Goal: Use online tool/utility: Utilize a website feature to perform a specific function

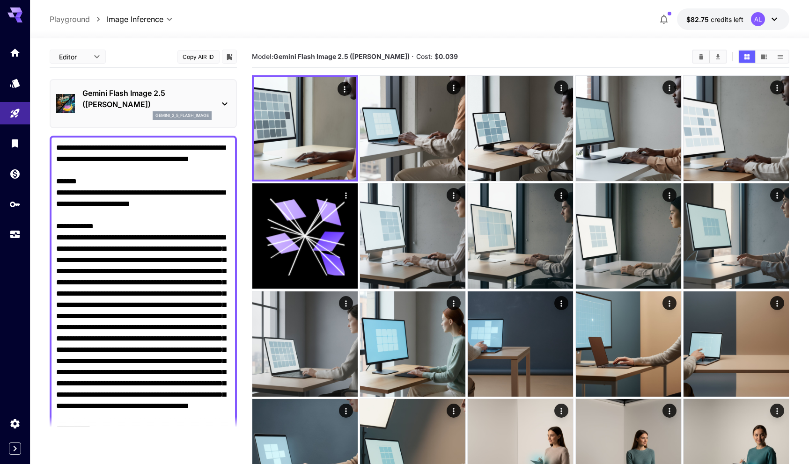
scroll to position [1135, 0]
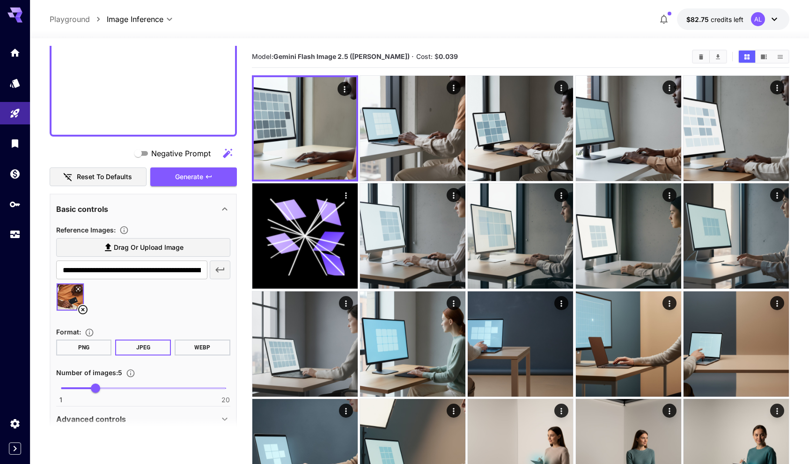
click at [83, 311] on icon at bounding box center [82, 309] width 11 height 11
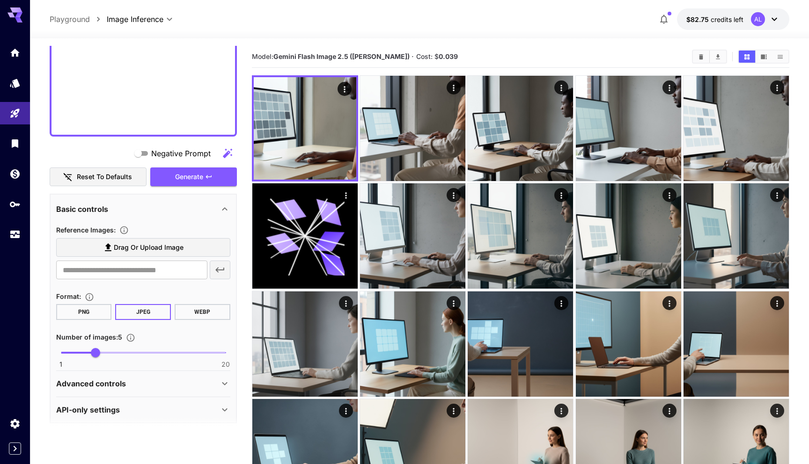
paste textarea "**********"
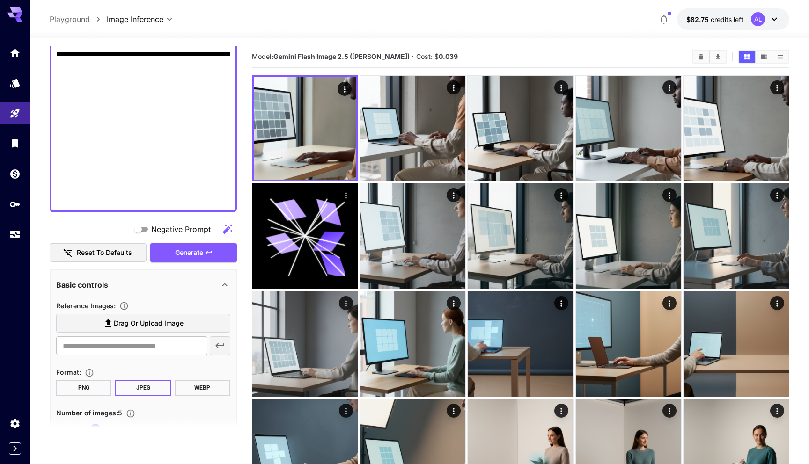
scroll to position [1613, 0]
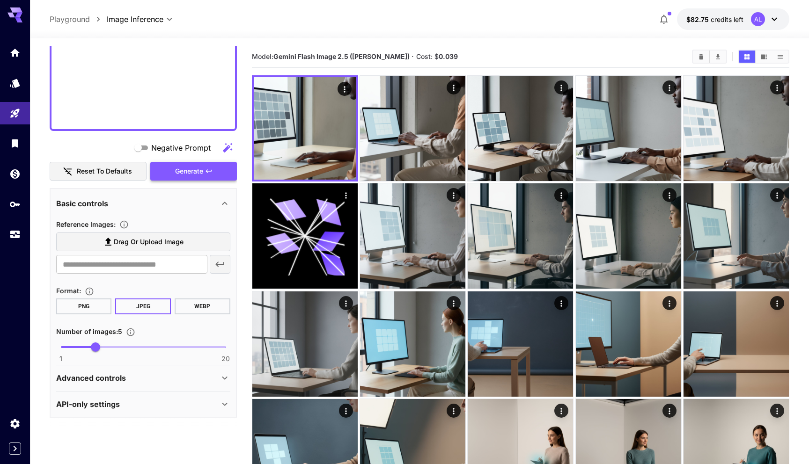
type textarea "**********"
click at [191, 173] on span "Generate" at bounding box center [189, 172] width 28 height 12
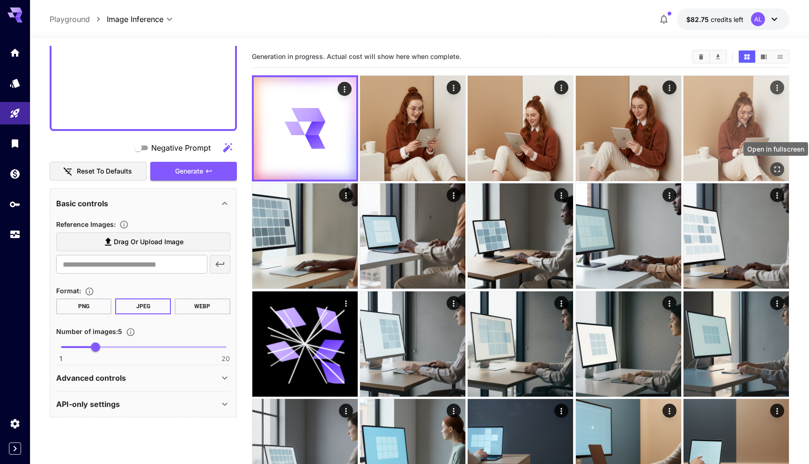
click at [774, 168] on icon "Open in fullscreen" at bounding box center [776, 169] width 9 height 9
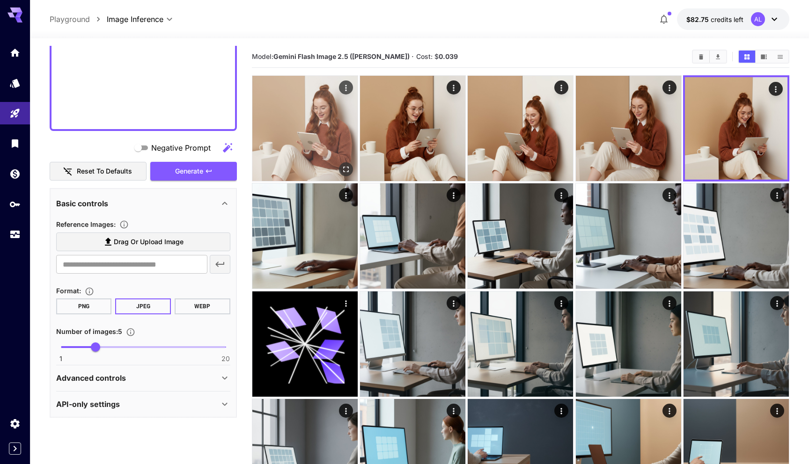
click at [344, 167] on icon "Open in fullscreen" at bounding box center [346, 170] width 6 height 6
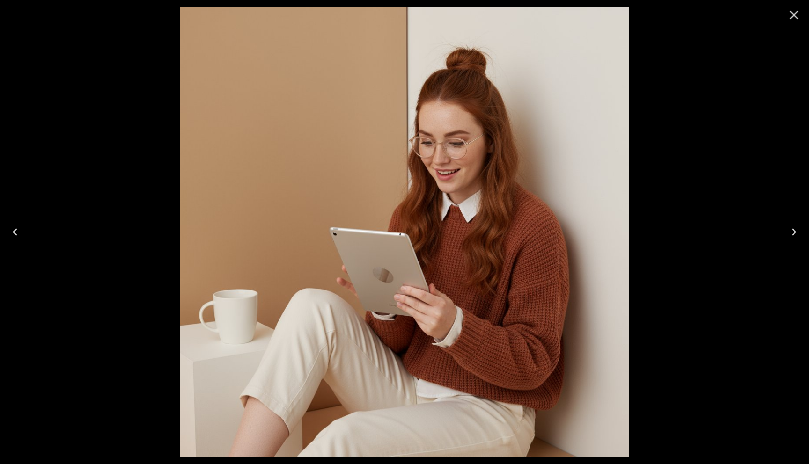
click at [798, 15] on icon "Close" at bounding box center [793, 14] width 15 height 15
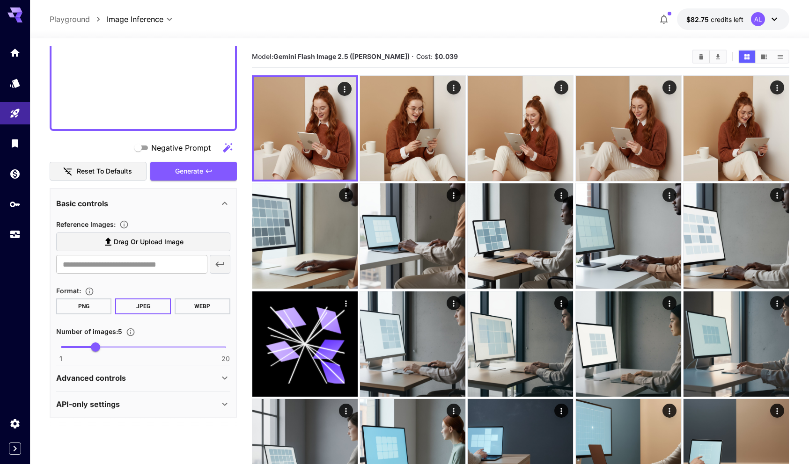
scroll to position [1613, 0]
click at [164, 239] on span "Drag or upload image" at bounding box center [149, 242] width 70 height 12
click at [0, 0] on input "Drag or upload image" at bounding box center [0, 0] width 0 height 0
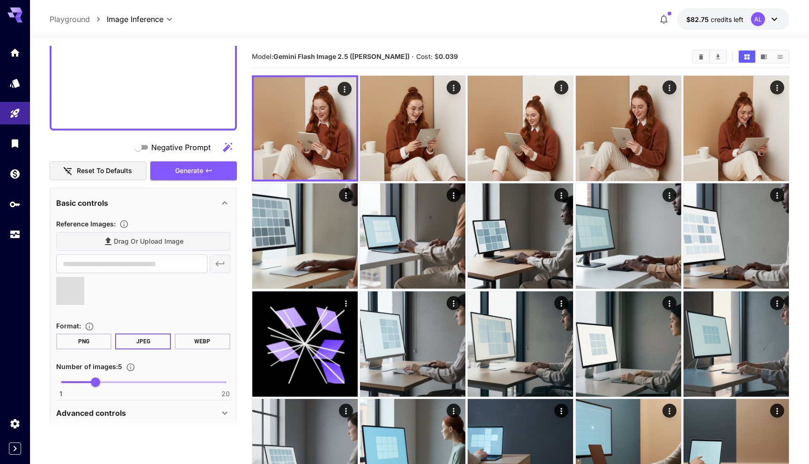
type input "**********"
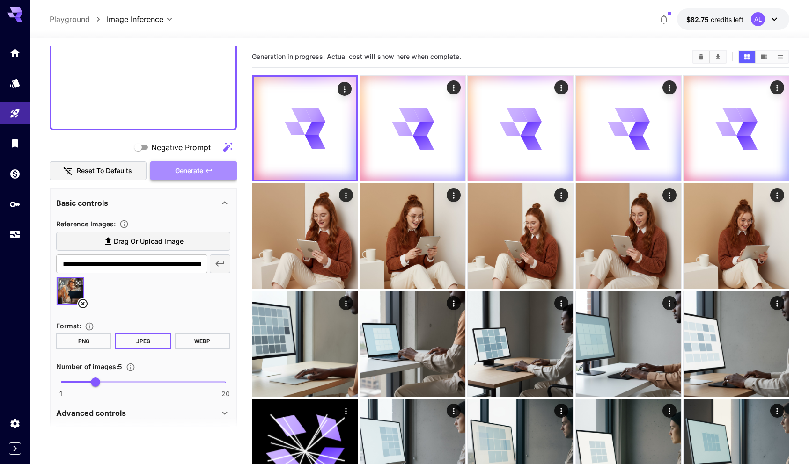
click at [194, 174] on span "Generate" at bounding box center [189, 171] width 28 height 12
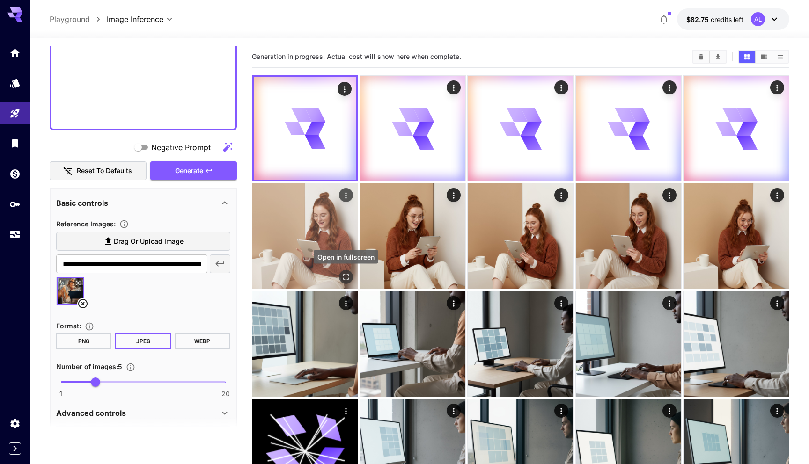
click at [345, 276] on icon "Open in fullscreen" at bounding box center [345, 277] width 9 height 9
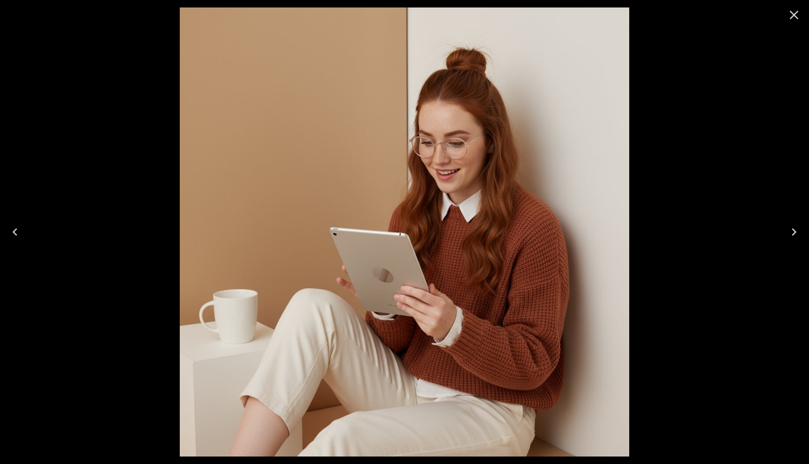
click at [792, 17] on icon "Close" at bounding box center [793, 14] width 15 height 15
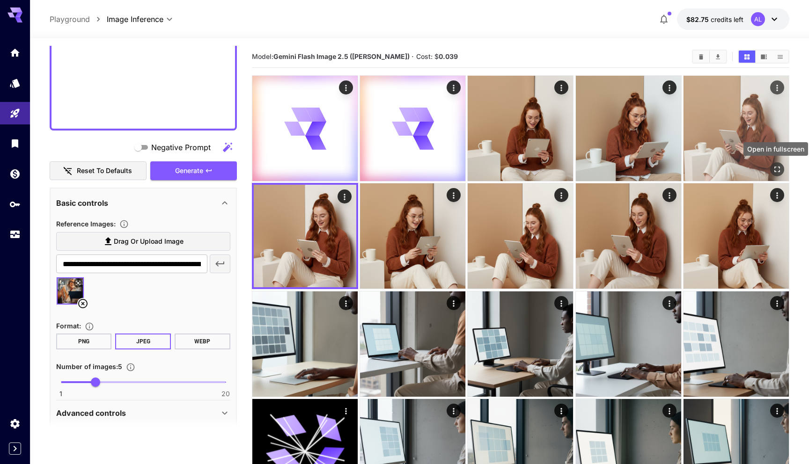
click at [778, 169] on icon "Open in fullscreen" at bounding box center [776, 169] width 9 height 9
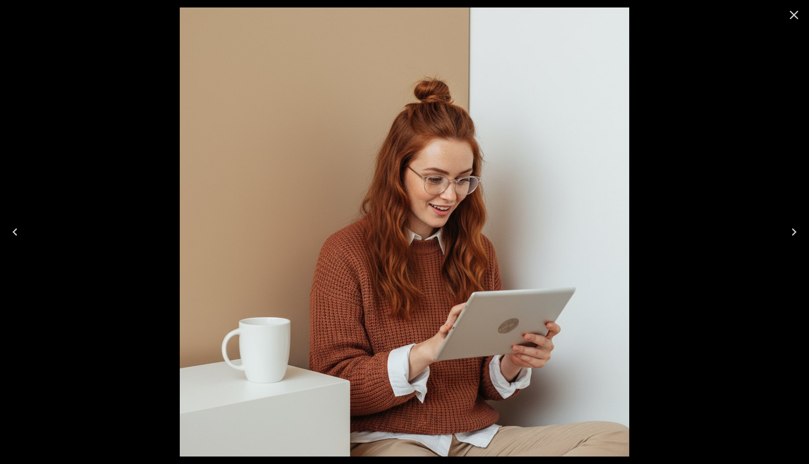
click at [791, 15] on icon "Close" at bounding box center [793, 14] width 15 height 15
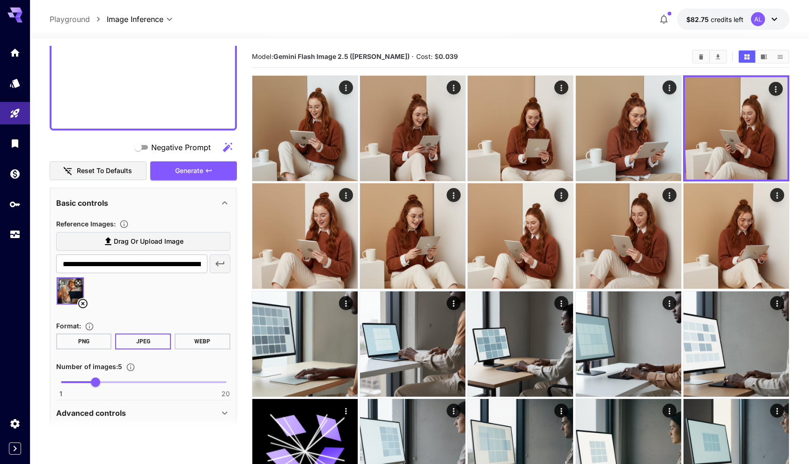
click at [82, 304] on icon at bounding box center [82, 303] width 9 height 9
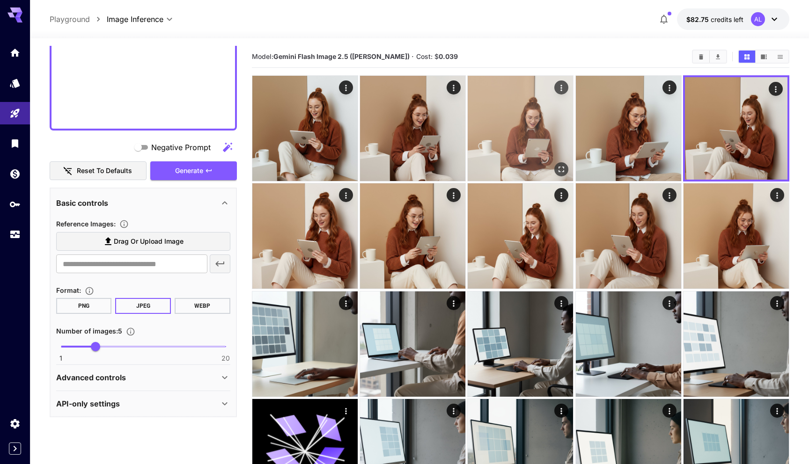
click at [560, 170] on icon "Open in fullscreen" at bounding box center [561, 169] width 9 height 9
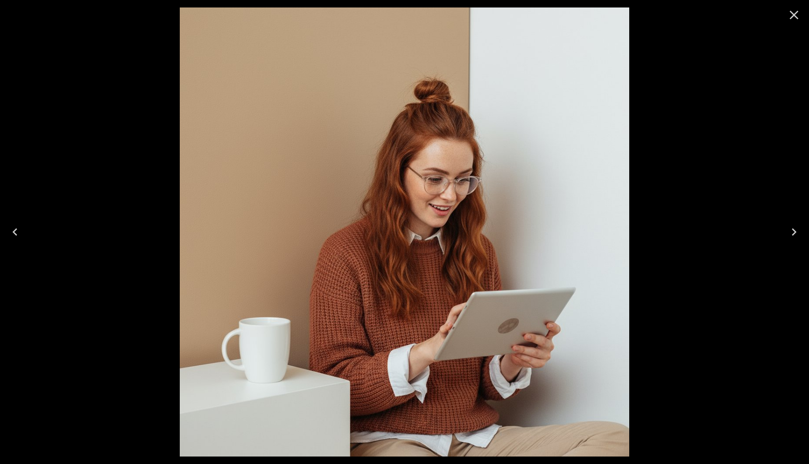
click at [794, 18] on icon "Close" at bounding box center [793, 14] width 15 height 15
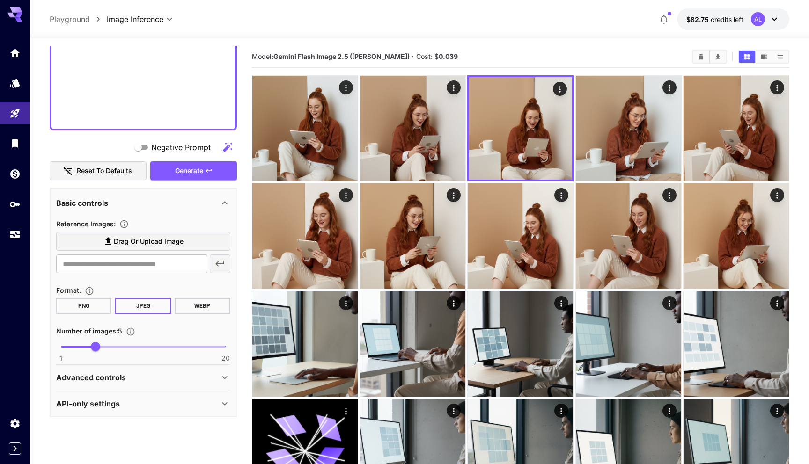
paste textarea "**********"
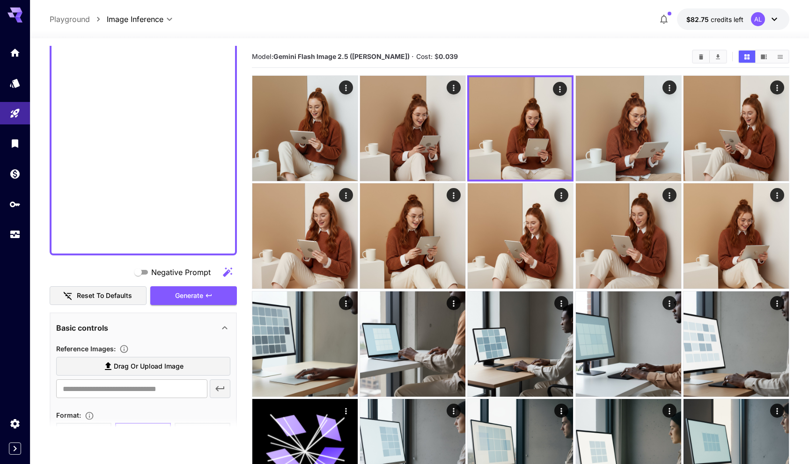
scroll to position [1856, 0]
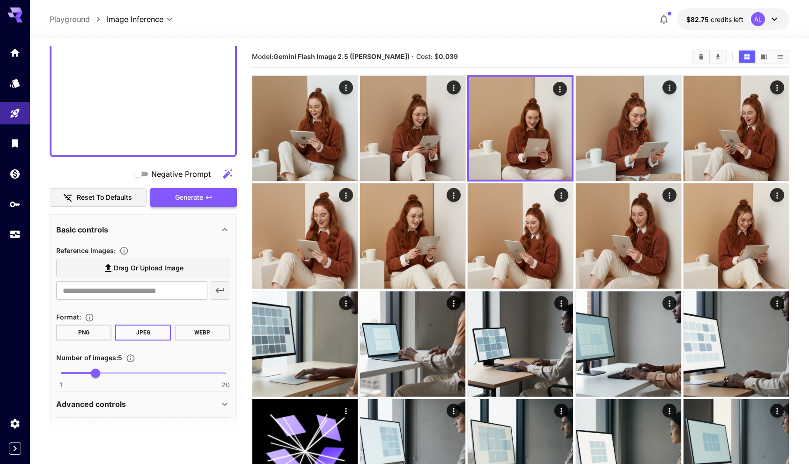
type textarea "**********"
click at [195, 200] on span "Generate" at bounding box center [189, 198] width 28 height 12
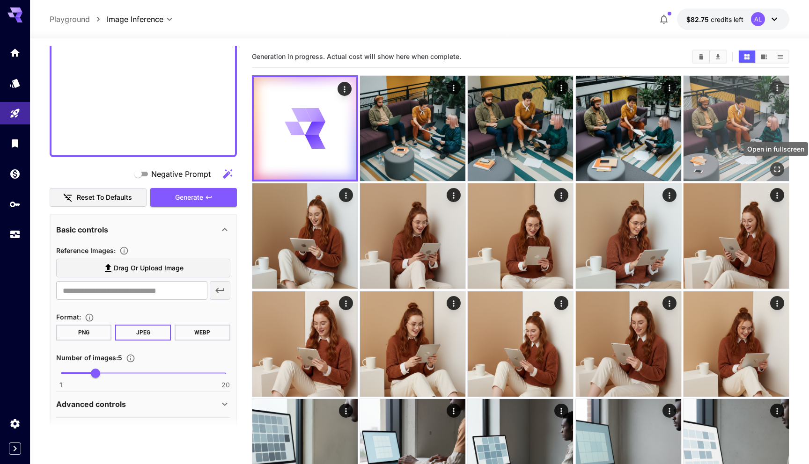
click at [775, 171] on icon "Open in fullscreen" at bounding box center [777, 170] width 6 height 6
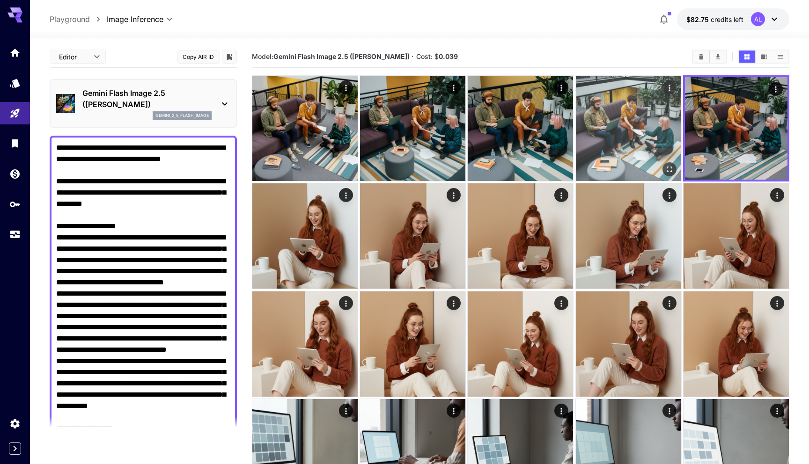
scroll to position [1856, 0]
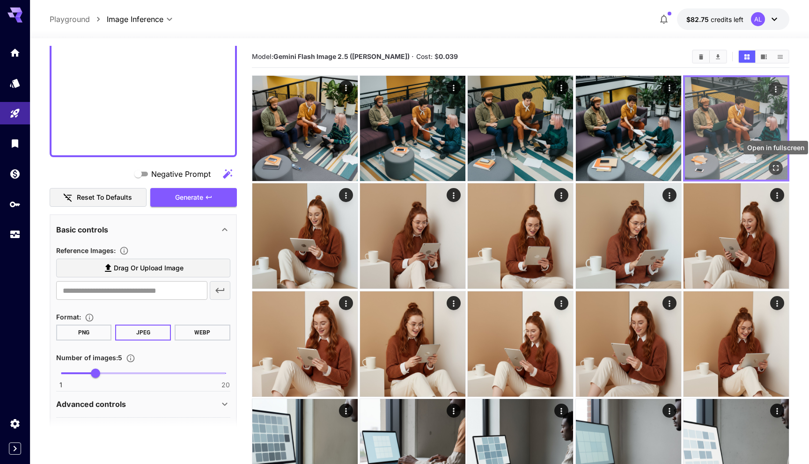
click at [775, 168] on icon "Open in fullscreen" at bounding box center [775, 167] width 9 height 9
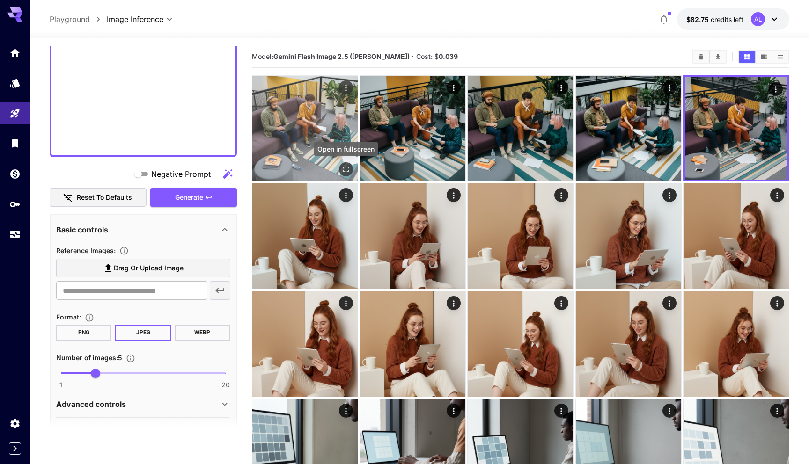
click at [344, 170] on icon "Open in fullscreen" at bounding box center [345, 169] width 9 height 9
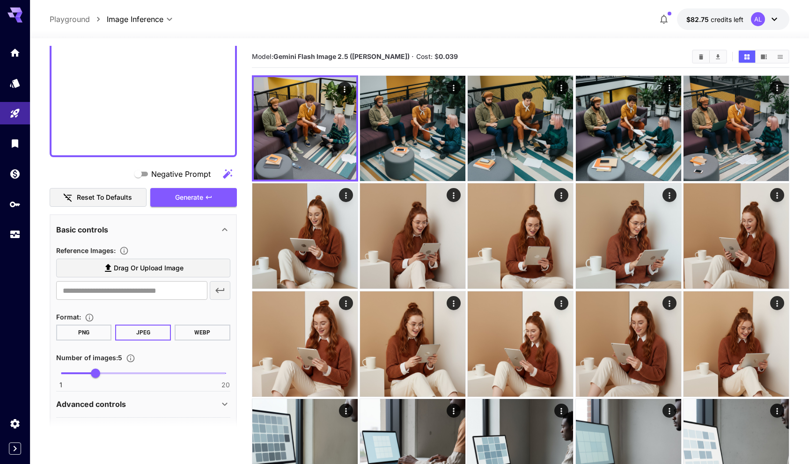
scroll to position [1883, 0]
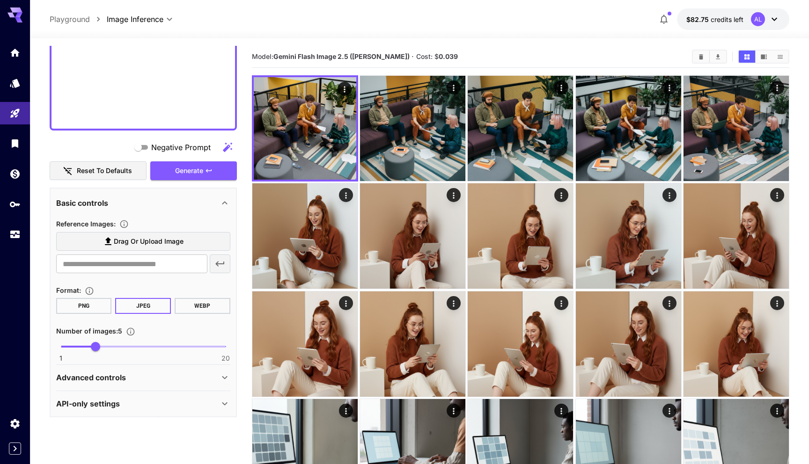
click at [140, 242] on span "Drag or upload image" at bounding box center [149, 242] width 70 height 12
click at [0, 0] on input "Drag or upload image" at bounding box center [0, 0] width 0 height 0
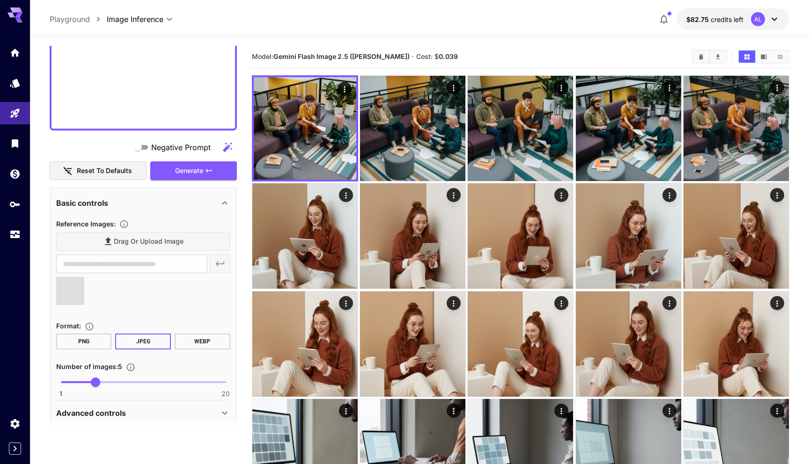
type input "**********"
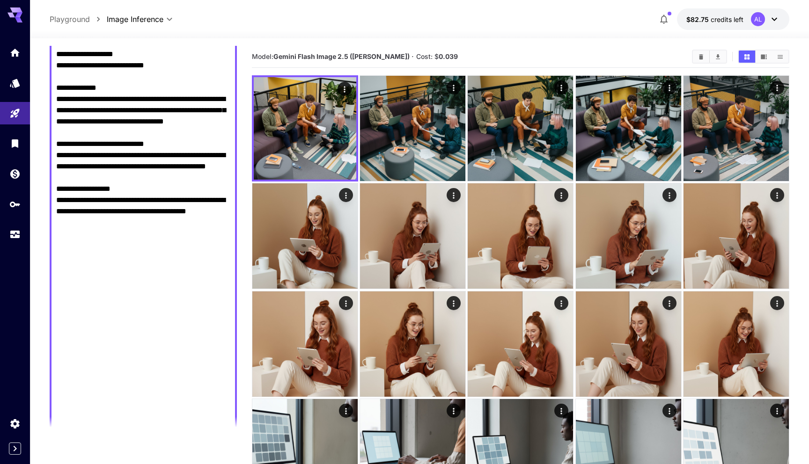
paste textarea "**********"
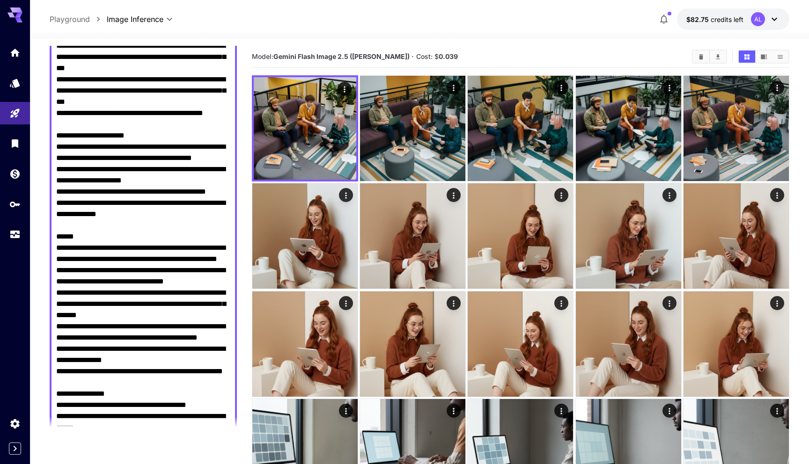
scroll to position [1960, 0]
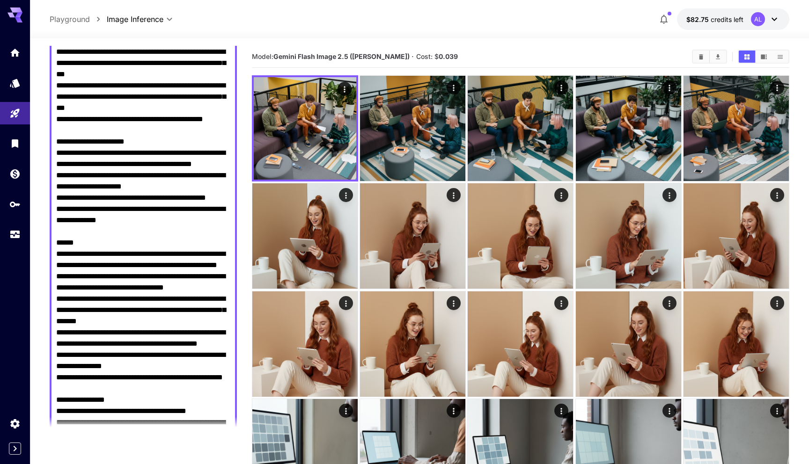
drag, startPoint x: 120, startPoint y: 177, endPoint x: 25, endPoint y: 158, distance: 96.5
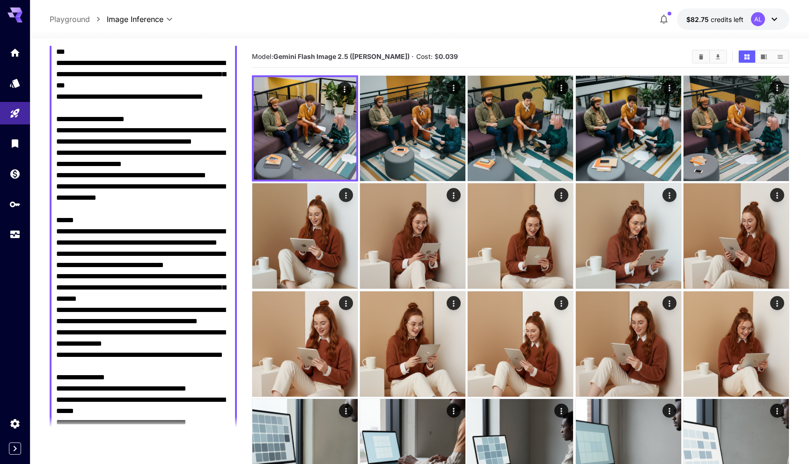
scroll to position [1677, 0]
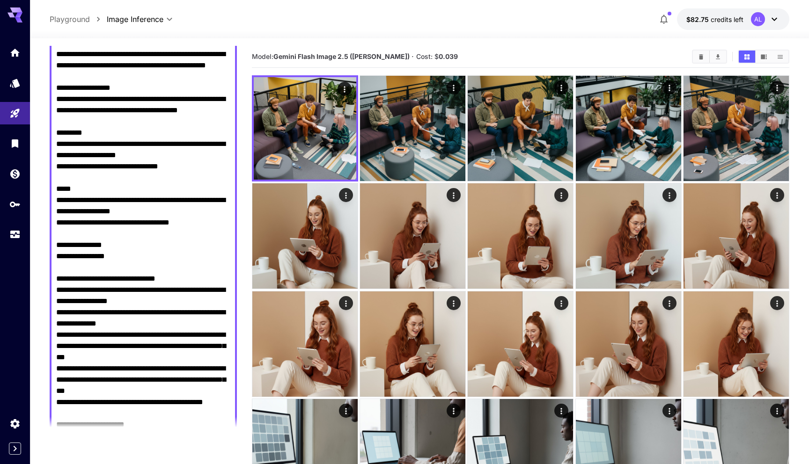
scroll to position [76, 0]
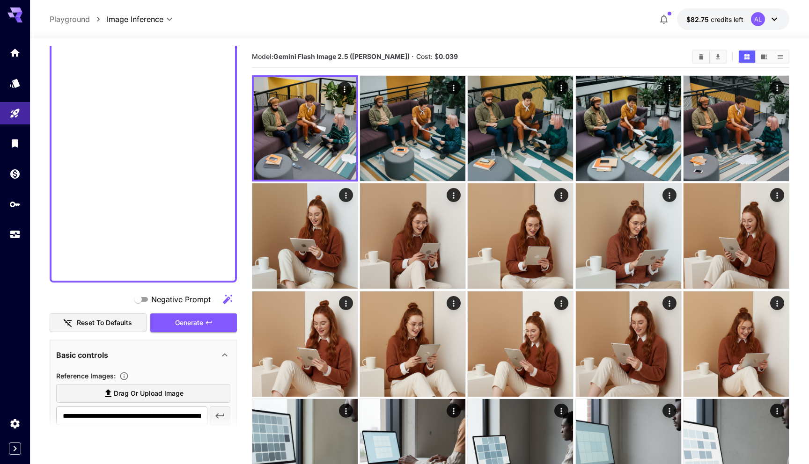
scroll to position [2378, 0]
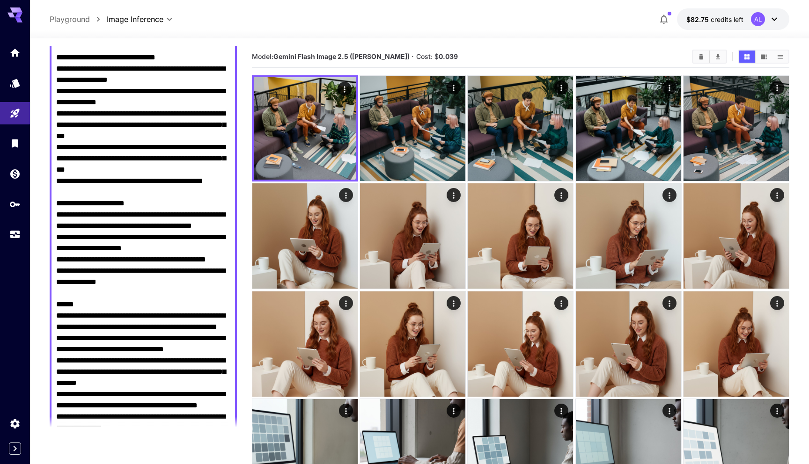
scroll to position [1856, 0]
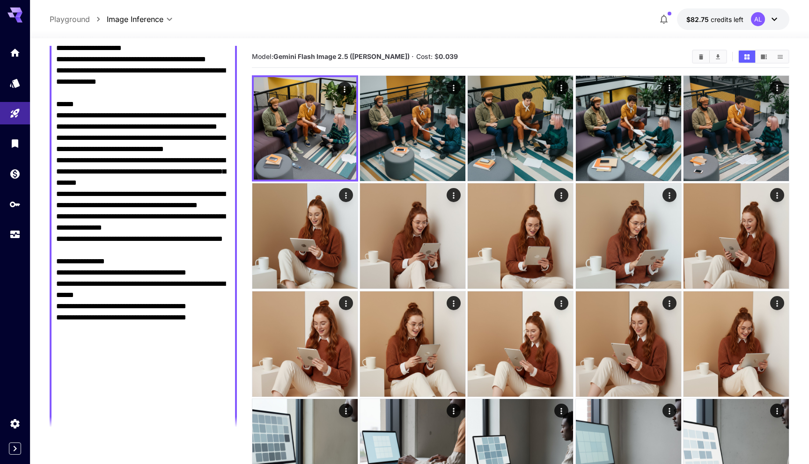
scroll to position [1964, 0]
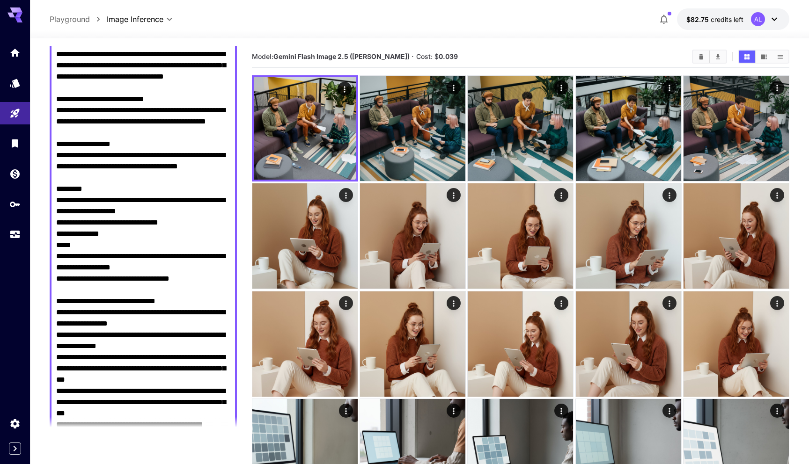
type textarea "**********"
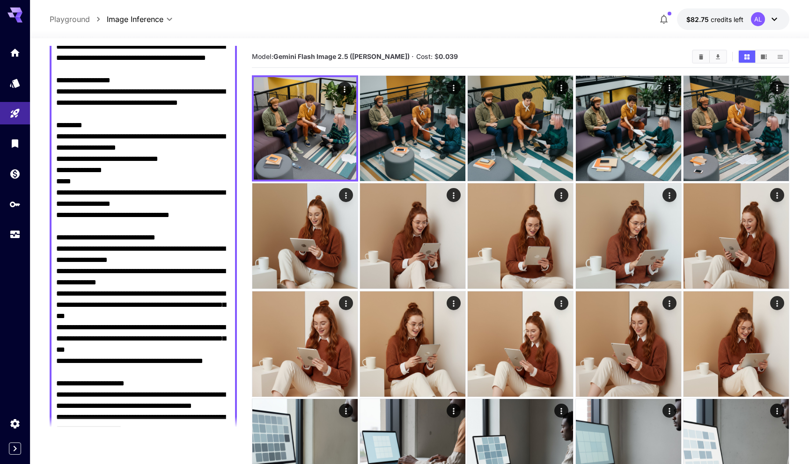
scroll to position [1744, 0]
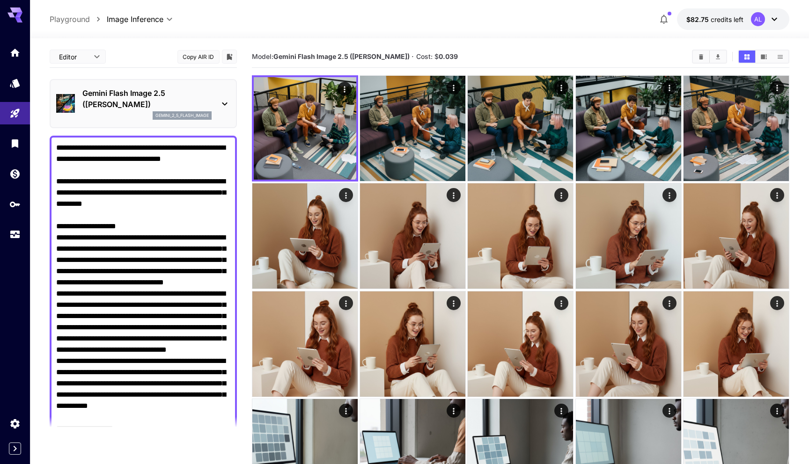
scroll to position [2581, 0]
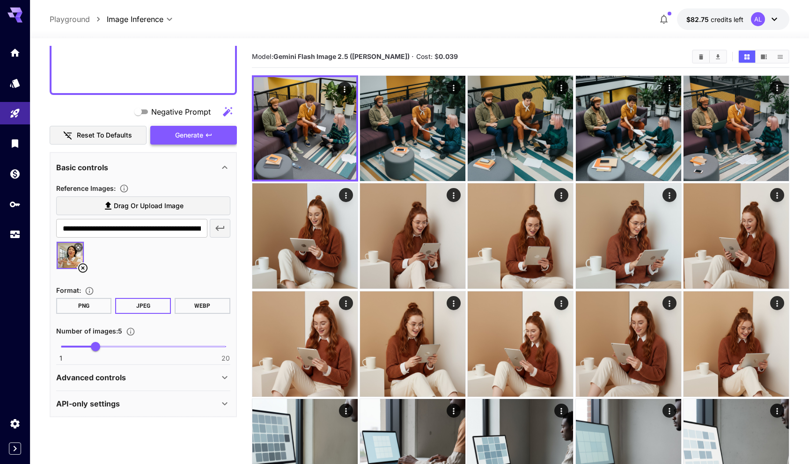
type textarea "**********"
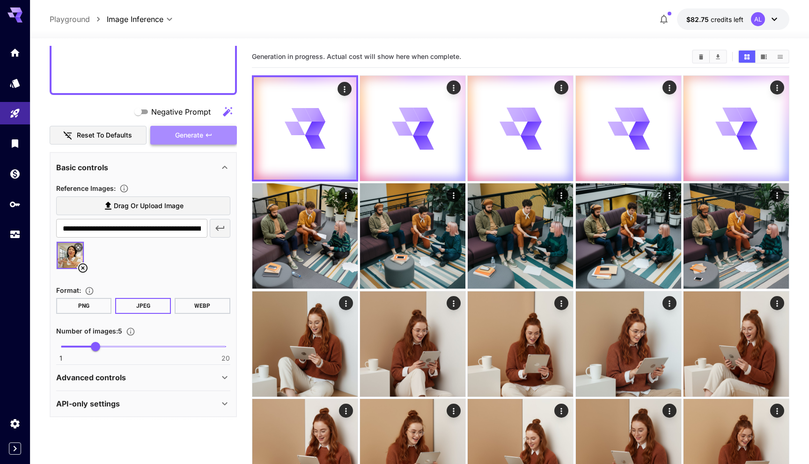
click at [206, 133] on icon "button" at bounding box center [208, 134] width 7 height 7
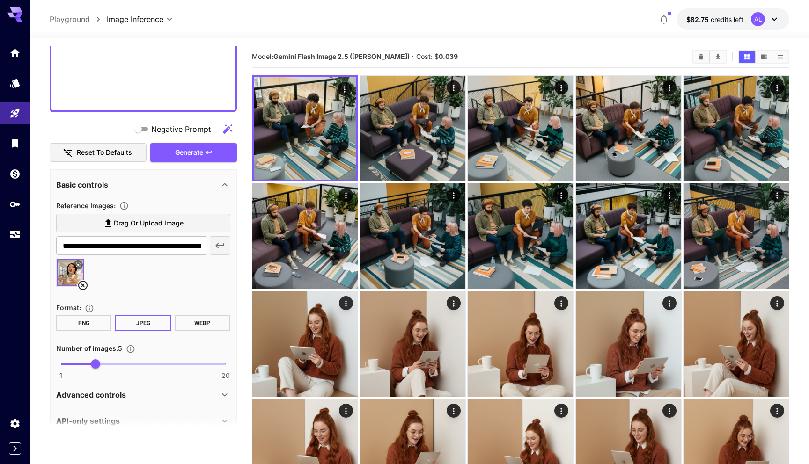
scroll to position [2560, 0]
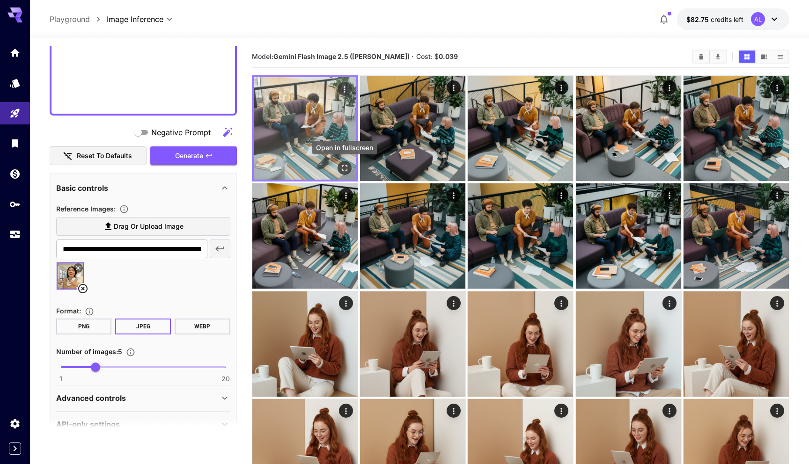
click at [344, 170] on icon "Open in fullscreen" at bounding box center [344, 167] width 9 height 9
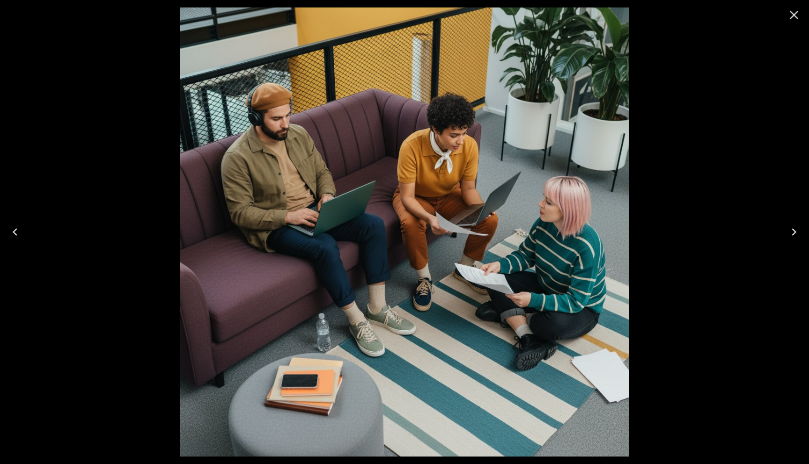
click at [796, 15] on icon "Close" at bounding box center [793, 14] width 15 height 15
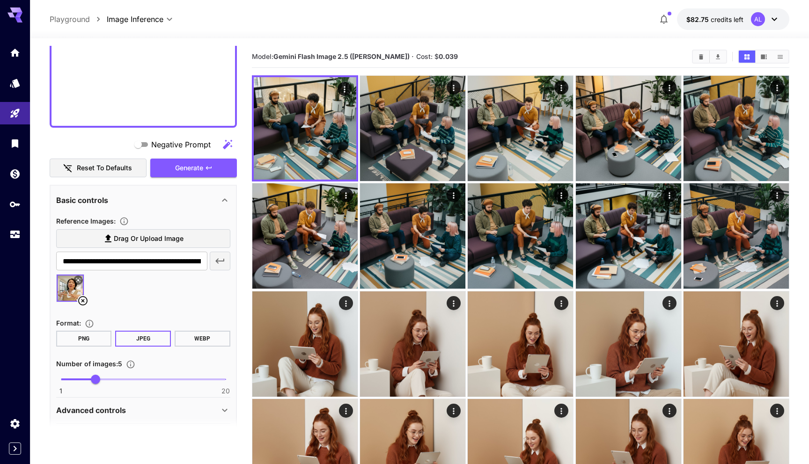
click at [84, 303] on icon at bounding box center [82, 300] width 11 height 11
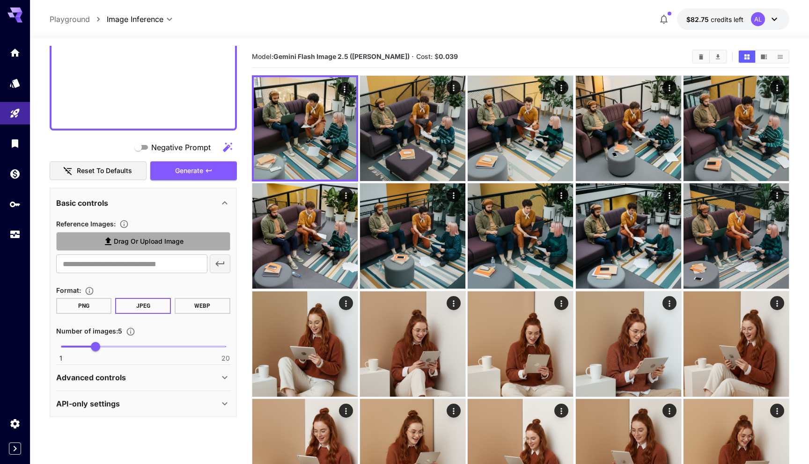
click at [163, 239] on span "Drag or upload image" at bounding box center [149, 242] width 70 height 12
click at [0, 0] on input "Drag or upload image" at bounding box center [0, 0] width 0 height 0
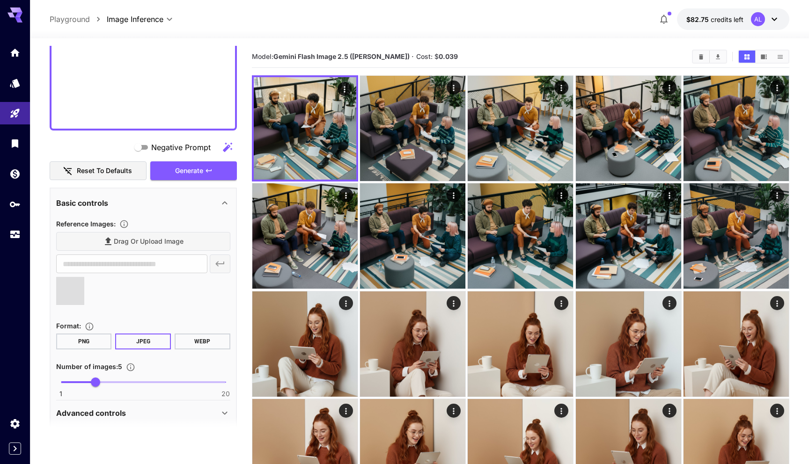
type input "**********"
click at [190, 174] on span "Generate" at bounding box center [189, 171] width 28 height 12
